Goal: Task Accomplishment & Management: Use online tool/utility

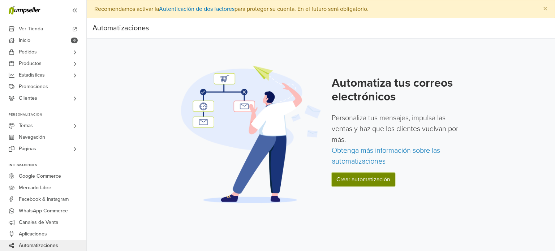
click at [353, 179] on link "Crear automatización" at bounding box center [363, 180] width 63 height 14
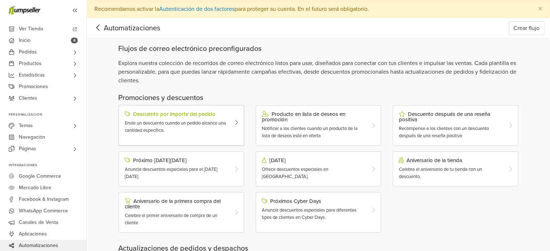
click at [218, 127] on div "Envíe un descuento cuando un pedido alcance una cantidad específica." at bounding box center [176, 127] width 103 height 14
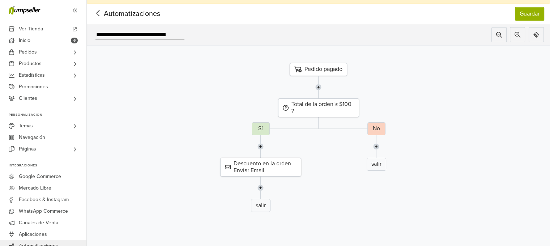
scroll to position [23, 0]
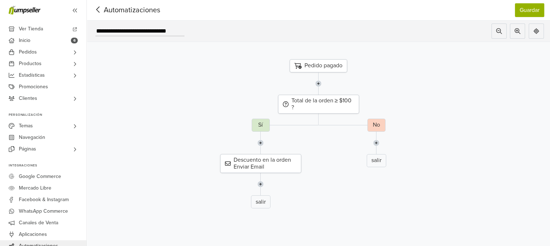
click at [97, 5] on icon at bounding box center [98, 9] width 11 height 9
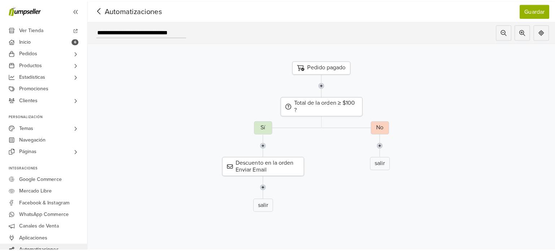
scroll to position [18, 0]
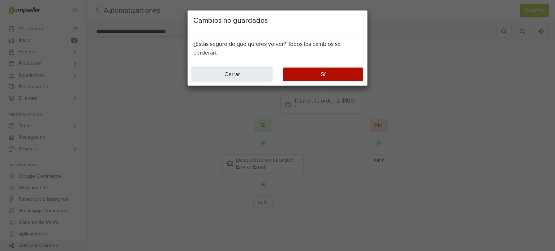
click at [238, 75] on button "Cerrar" at bounding box center [232, 75] width 80 height 14
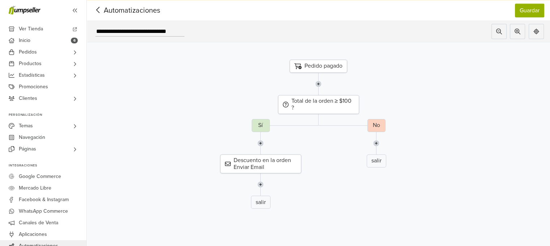
click at [97, 9] on icon at bounding box center [97, 10] width 3 height 6
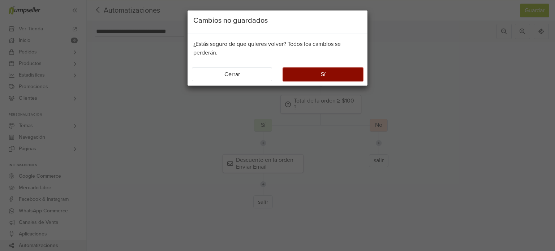
click at [318, 70] on button "Sí" at bounding box center [323, 75] width 80 height 14
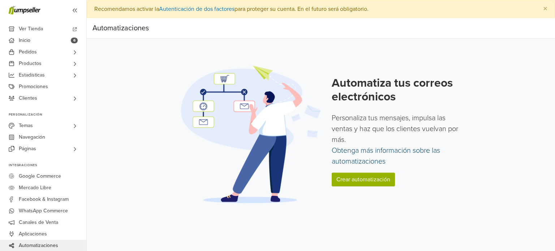
click at [367, 157] on link "Obtenga más información sobre las automatizaciones" at bounding box center [386, 156] width 108 height 20
click at [377, 176] on link "Crear automatización" at bounding box center [363, 180] width 63 height 14
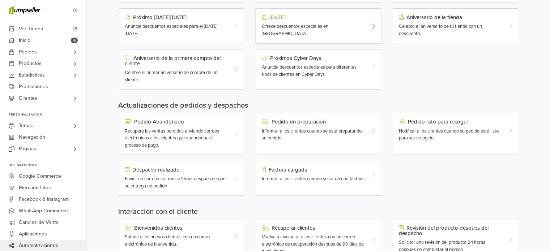
scroll to position [188, 0]
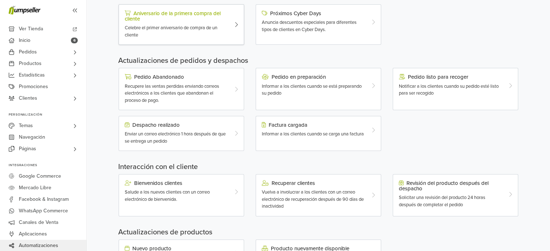
click at [172, 29] on span "Celebre el primer aniversario de compra de un cliente" at bounding box center [171, 31] width 93 height 13
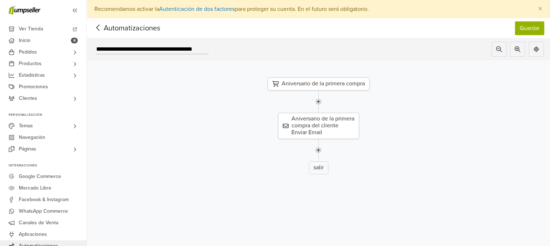
click at [321, 102] on img at bounding box center [318, 101] width 6 height 22
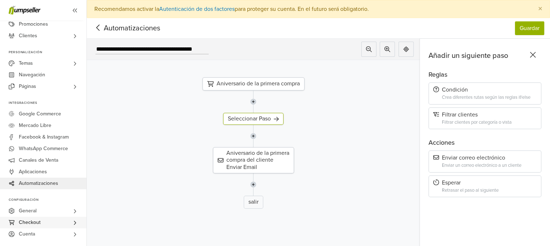
drag, startPoint x: 84, startPoint y: 140, endPoint x: 80, endPoint y: 222, distance: 82.9
click at [80, 222] on div "Ver Tienda Inicio 6 Pedidos Todos los Pedidos Abandonado Despachos Beta" at bounding box center [43, 133] width 86 height 226
click at [55, 212] on link "General" at bounding box center [43, 211] width 86 height 12
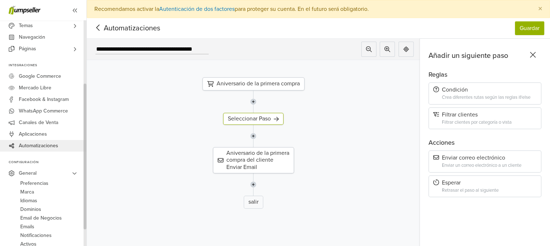
click at [85, 66] on div at bounding box center [85, 133] width 3 height 226
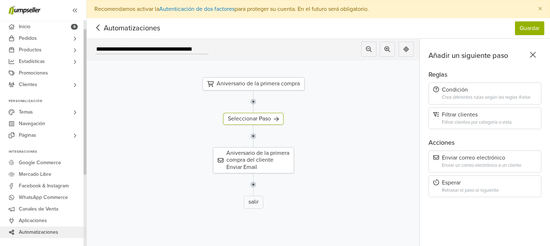
click at [85, 66] on div at bounding box center [85, 102] width 3 height 146
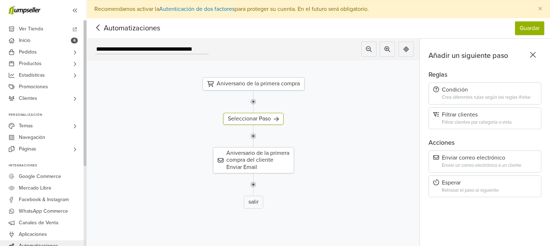
click at [85, 66] on div at bounding box center [85, 93] width 3 height 146
drag, startPoint x: 85, startPoint y: 67, endPoint x: 89, endPoint y: 58, distance: 10.2
click at [89, 58] on div "Ver Tienda Inicio 6 Pedidos Todos los Pedidos Beta" at bounding box center [275, 123] width 550 height 246
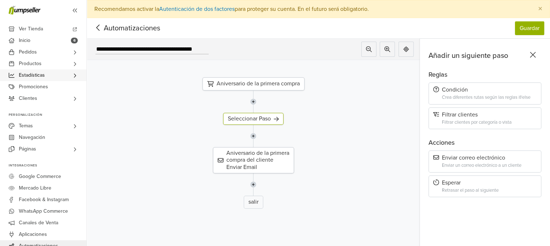
click at [43, 80] on span "Estadísticas" at bounding box center [32, 75] width 26 height 12
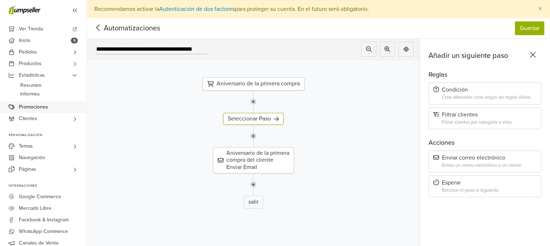
click at [38, 106] on span "Promociones" at bounding box center [33, 107] width 29 height 12
